Goal: Navigation & Orientation: Find specific page/section

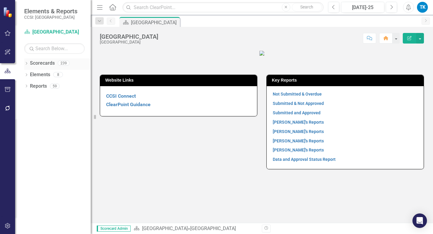
drag, startPoint x: 27, startPoint y: 63, endPoint x: 33, endPoint y: 66, distance: 6.2
click at [27, 63] on icon "Dropdown" at bounding box center [26, 63] width 4 height 3
click at [31, 74] on icon "Dropdown" at bounding box center [29, 75] width 5 height 4
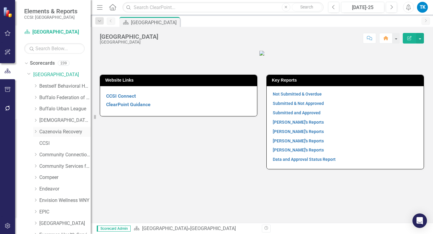
click at [44, 132] on link "Cazenovia Recovery" at bounding box center [64, 131] width 51 height 7
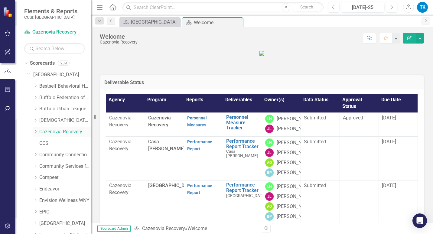
click at [36, 131] on icon "Dropdown" at bounding box center [35, 132] width 5 height 4
click at [52, 176] on link "Permanent Supportive Housing" at bounding box center [67, 177] width 45 height 7
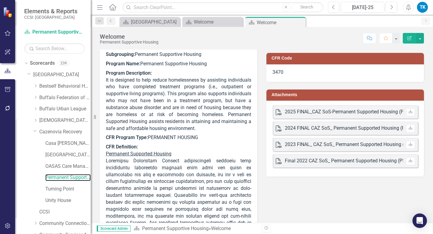
scroll to position [30, 0]
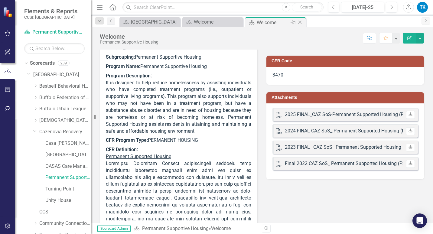
click at [298, 21] on icon "Close" at bounding box center [300, 22] width 6 height 5
